Goal: Entertainment & Leisure: Consume media (video, audio)

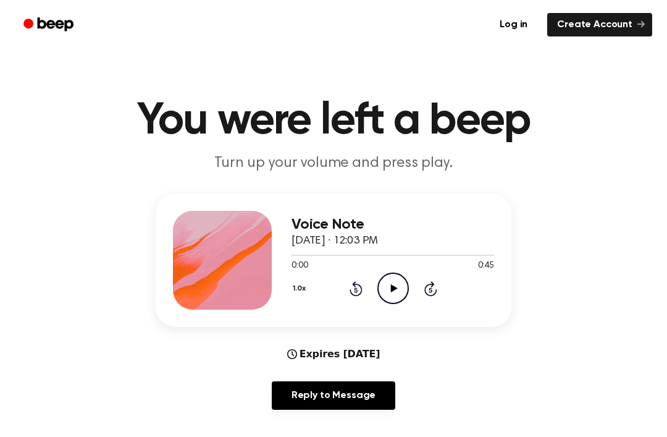
click at [393, 285] on icon "Play Audio" at bounding box center [392, 287] width 31 height 31
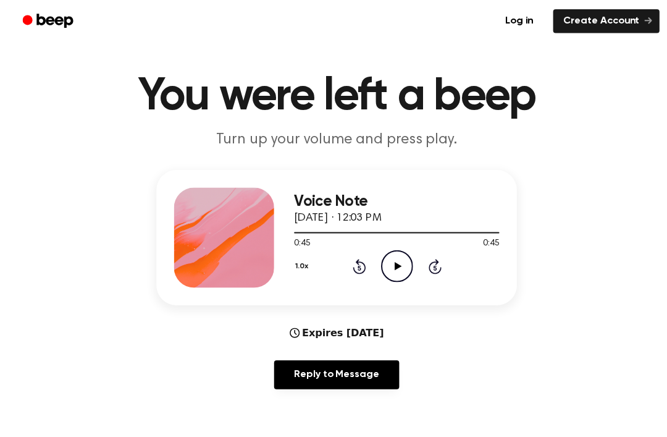
scroll to position [44, 0]
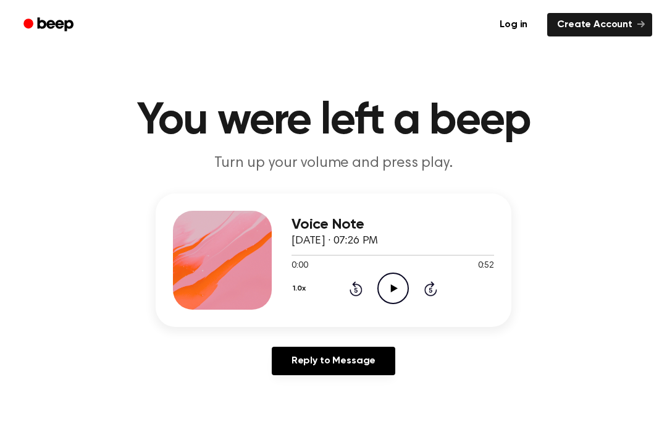
click at [387, 300] on icon "Play Audio" at bounding box center [392, 287] width 31 height 31
click at [381, 292] on icon "Pause Audio" at bounding box center [392, 287] width 31 height 31
click at [400, 282] on icon "Play Audio" at bounding box center [392, 287] width 31 height 31
click at [300, 253] on div at bounding box center [393, 255] width 203 height 10
click at [304, 266] on span "0:02" at bounding box center [300, 265] width 16 height 13
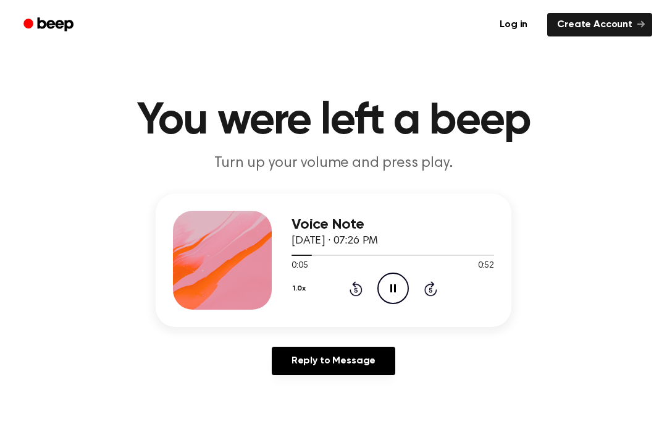
click at [302, 253] on span at bounding box center [307, 255] width 10 height 10
click at [277, 261] on div "Voice Note [DATE] · 07:26 PM 0:02 0:52 Your browser does not support the [objec…" at bounding box center [334, 259] width 356 height 133
click at [292, 257] on div at bounding box center [393, 255] width 203 height 10
click at [288, 260] on div "Voice Note [DATE] · 07:26 PM 0:00 0:52 Your browser does not support the [objec…" at bounding box center [334, 259] width 356 height 133
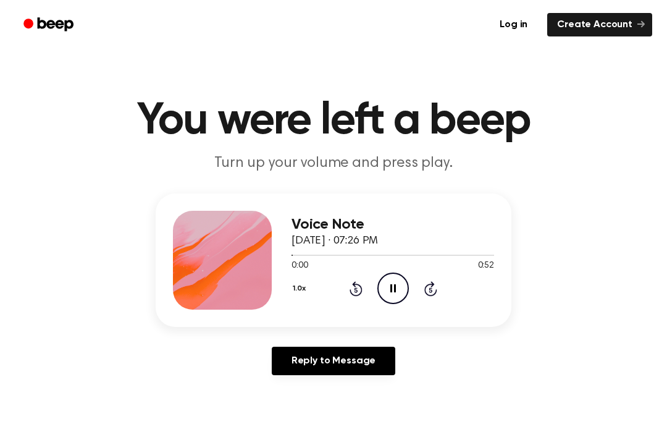
click at [284, 261] on div "Voice Note [DATE] · 07:26 PM 0:00 0:52 Your browser does not support the [objec…" at bounding box center [334, 259] width 356 height 133
click at [394, 287] on icon at bounding box center [393, 288] width 6 height 8
click at [405, 292] on icon "Play Audio" at bounding box center [392, 287] width 31 height 31
